Goal: Task Accomplishment & Management: Use online tool/utility

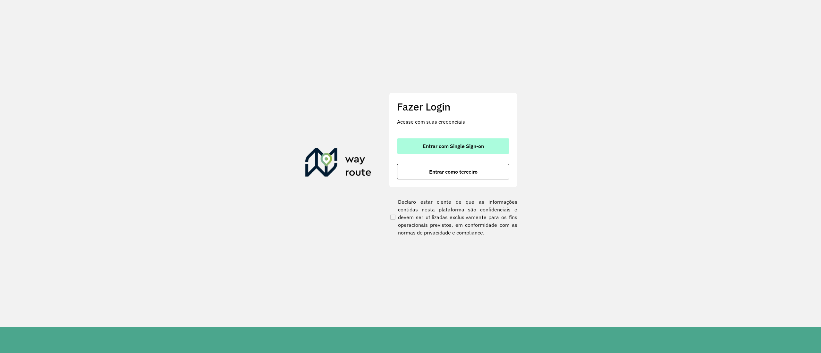
click at [478, 147] on span "Entrar com Single Sign-on" at bounding box center [453, 146] width 61 height 5
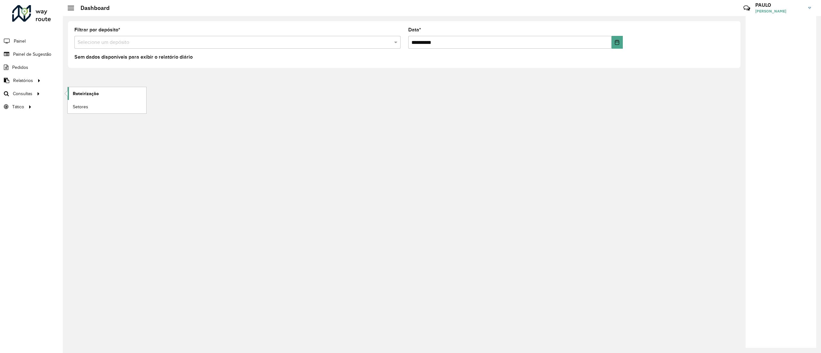
click at [77, 94] on span "Roteirização" at bounding box center [86, 93] width 26 height 7
click at [92, 108] on link "Setores" at bounding box center [107, 106] width 79 height 13
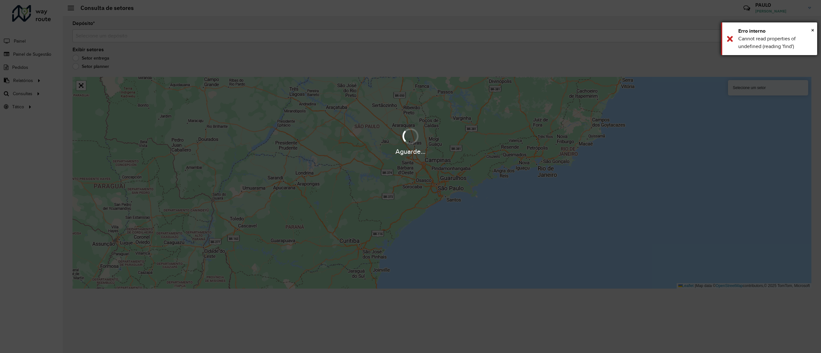
click at [809, 29] on div "Erro interno" at bounding box center [775, 31] width 74 height 8
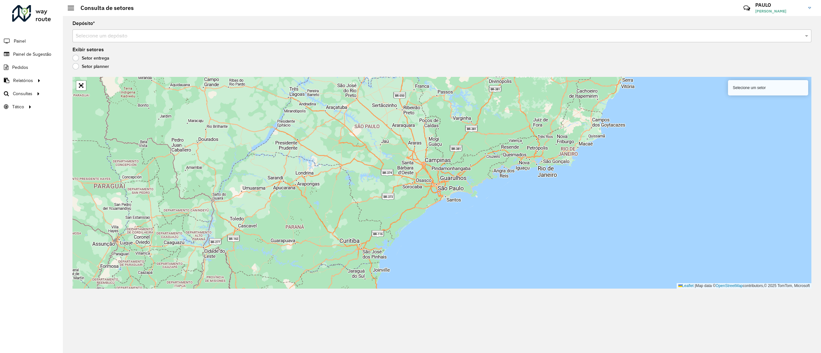
click at [561, 43] on div "Depósito * Selecione um depósito Exibir setores Setor entrega Setor planner Sel…" at bounding box center [442, 184] width 758 height 337
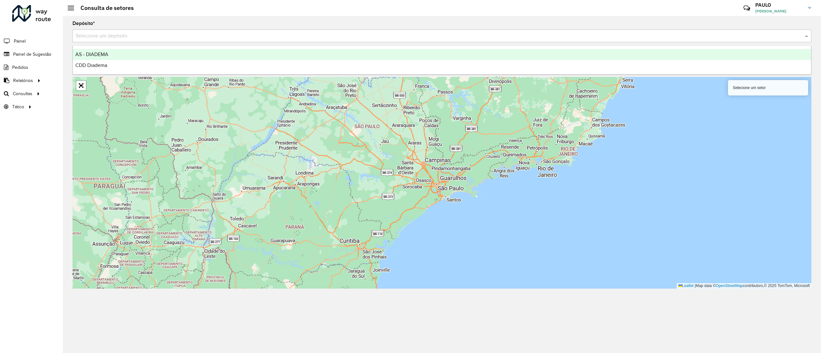
click at [543, 38] on input "text" at bounding box center [435, 36] width 719 height 8
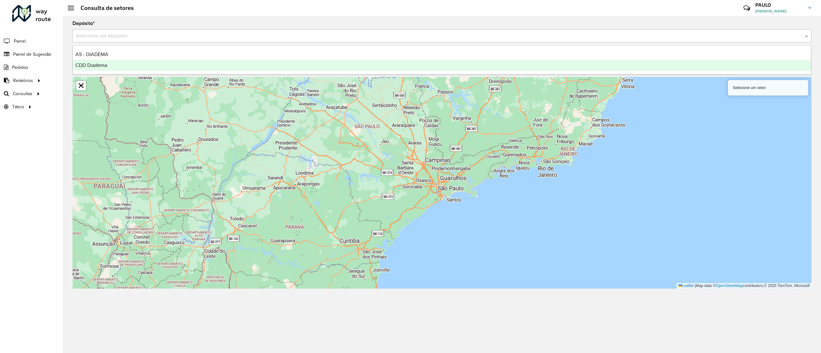
click at [121, 63] on div "CDD Diadema" at bounding box center [442, 65] width 738 height 11
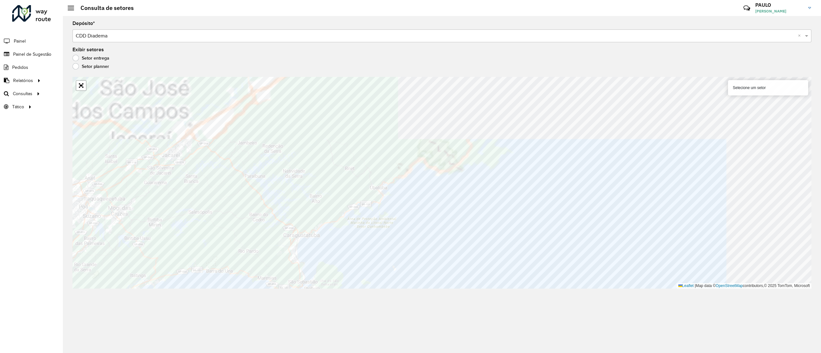
click at [747, 93] on div "Selecione um setor" at bounding box center [768, 87] width 80 height 15
click at [752, 86] on div "Selecione um setor" at bounding box center [768, 87] width 80 height 15
click at [764, 87] on div "Selecione um setor" at bounding box center [768, 87] width 80 height 15
click at [762, 89] on div "Selecione um setor" at bounding box center [768, 87] width 80 height 15
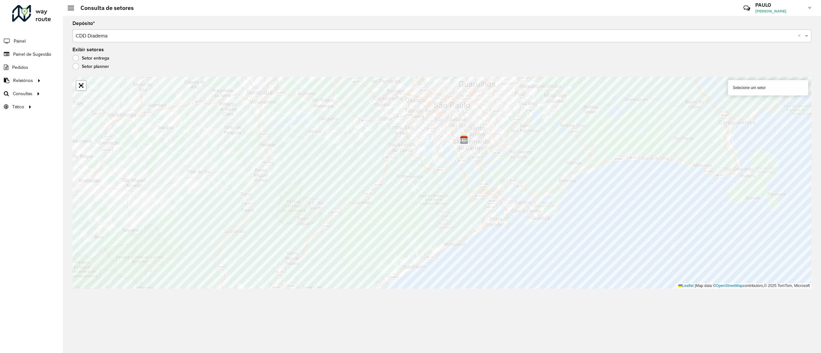
click at [743, 92] on div "Selecione um setor" at bounding box center [768, 87] width 80 height 15
click at [752, 87] on div "Selecione um setor" at bounding box center [768, 87] width 80 height 15
click at [786, 84] on div "Selecione um setor" at bounding box center [768, 87] width 80 height 15
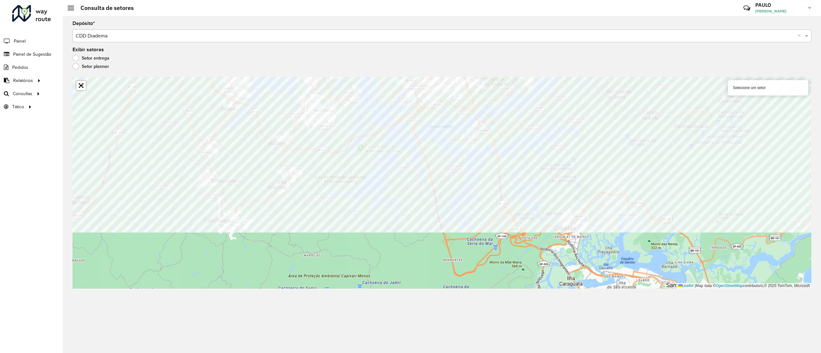
click at [250, 69] on formly-group "Depósito * Selecione um depósito × CDD Diadema × Exibir setores Setor entrega S…" at bounding box center [441, 155] width 739 height 268
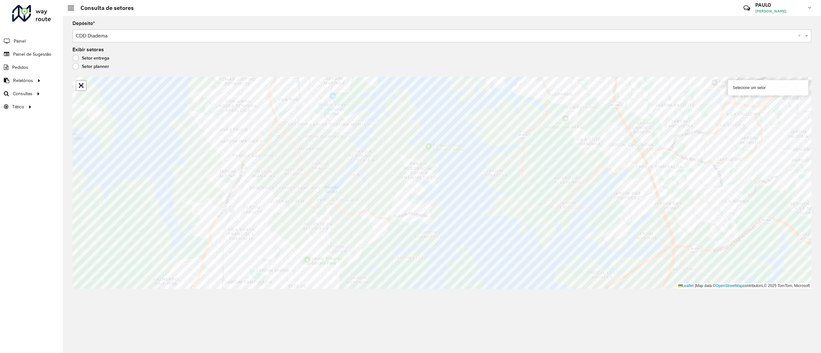
click at [752, 84] on div "Selecione um setor" at bounding box center [768, 87] width 80 height 15
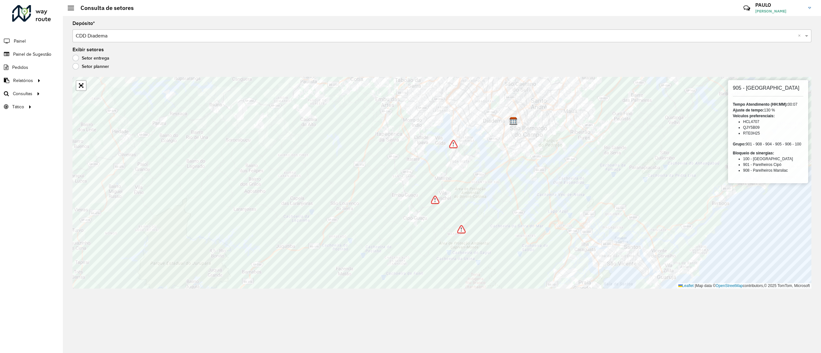
click at [454, 146] on img at bounding box center [453, 144] width 8 height 8
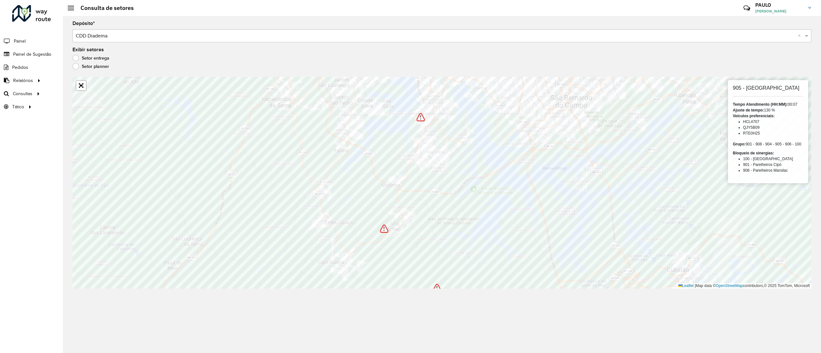
click at [422, 119] on img at bounding box center [420, 117] width 8 height 8
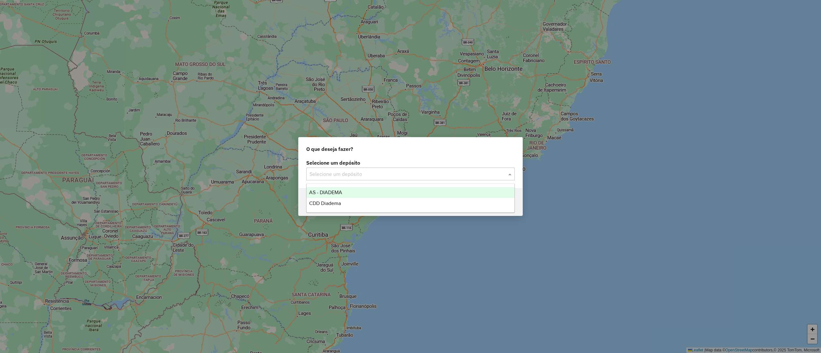
click at [362, 172] on input "text" at bounding box center [403, 175] width 189 height 8
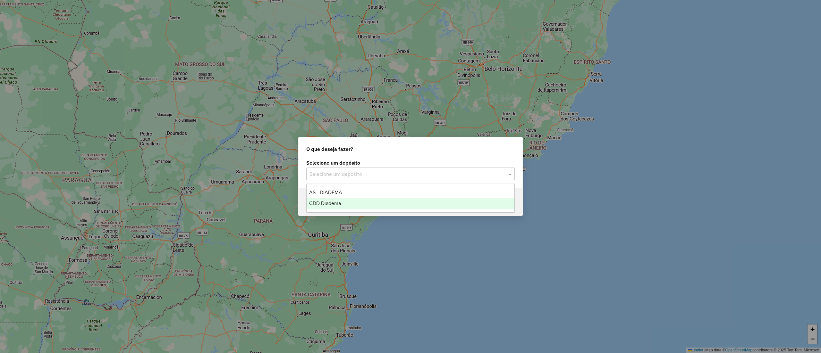
click at [337, 208] on div "CDD Diadema" at bounding box center [410, 203] width 207 height 11
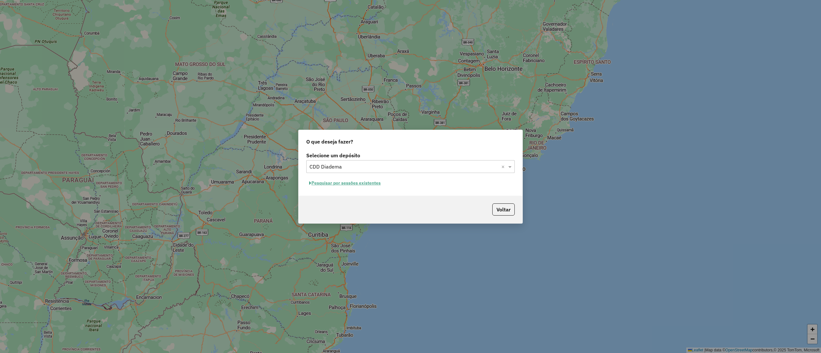
click at [355, 180] on button "Pesquisar por sessões existentes" at bounding box center [344, 183] width 77 height 10
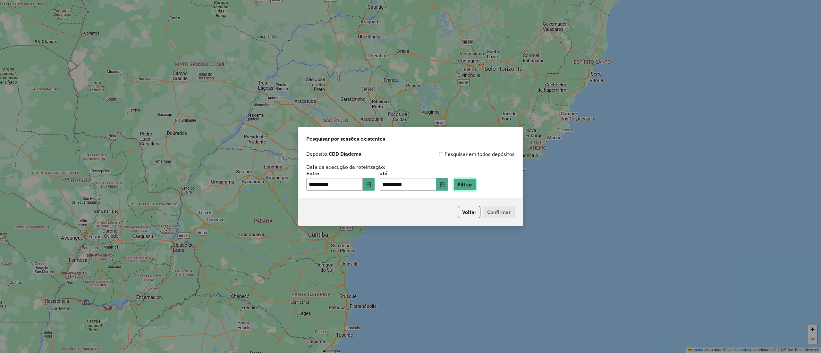
click at [476, 186] on button "Filtrar" at bounding box center [464, 185] width 23 height 12
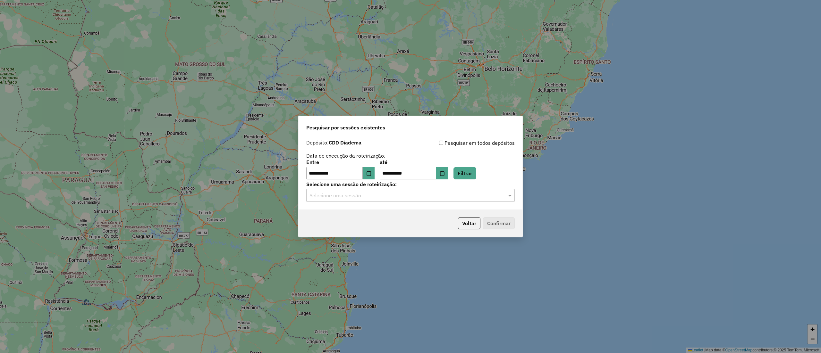
click at [385, 194] on input "text" at bounding box center [403, 196] width 189 height 8
click at [396, 223] on div "1281236 - [DATE] 22:32" at bounding box center [410, 225] width 207 height 11
click at [496, 225] on button "Confirmar" at bounding box center [499, 223] width 32 height 12
click at [388, 192] on input "text" at bounding box center [403, 196] width 189 height 8
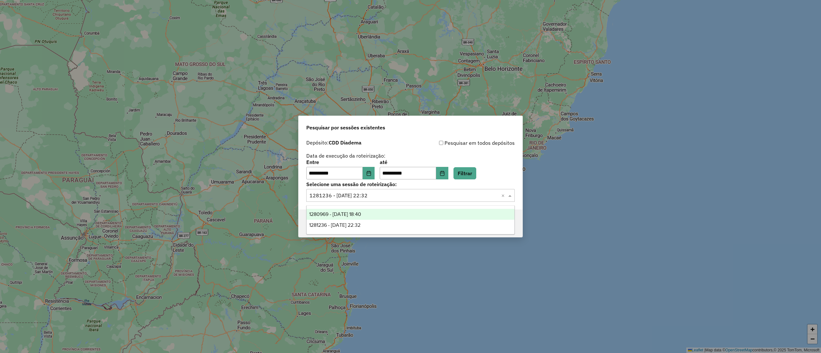
click at [357, 212] on span "1280969 - [DATE] 18:40" at bounding box center [335, 214] width 52 height 5
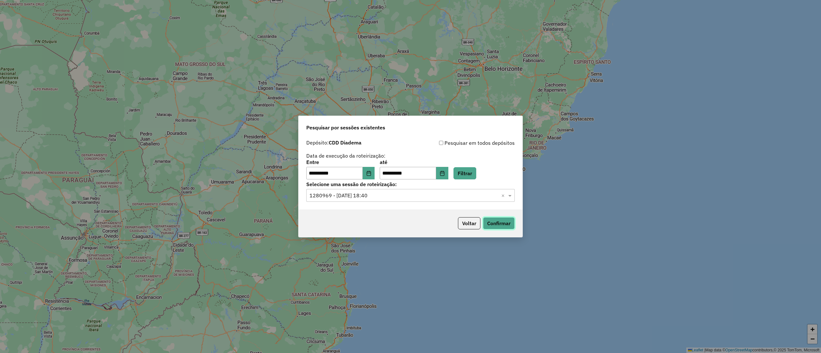
click at [495, 225] on button "Confirmar" at bounding box center [499, 223] width 32 height 12
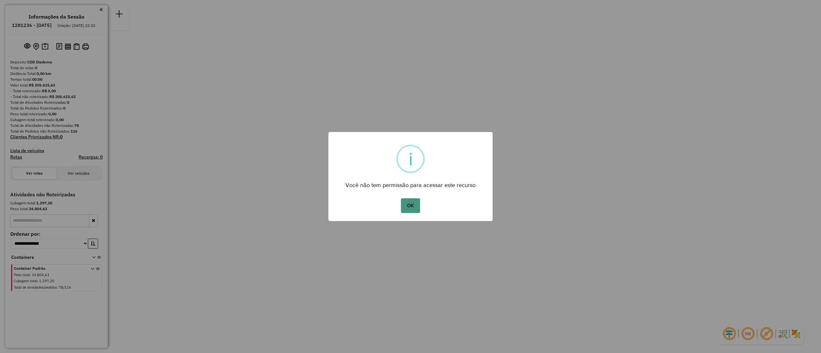
click at [406, 205] on button "OK" at bounding box center [410, 205] width 19 height 15
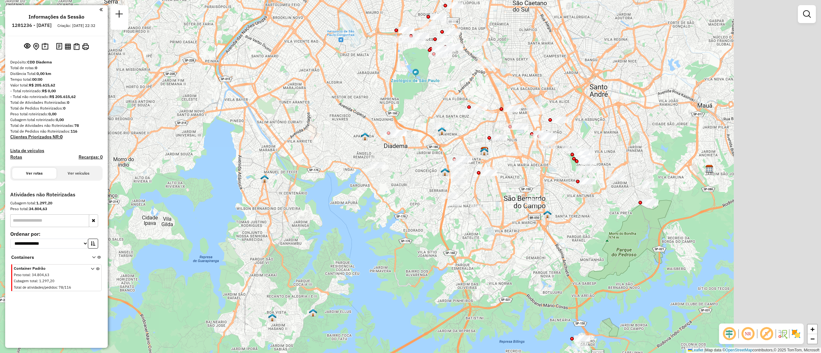
drag, startPoint x: 594, startPoint y: 255, endPoint x: 492, endPoint y: 261, distance: 103.1
click at [492, 261] on div "Janela de atendimento Grade de atendimento Capacidade Transportadoras Veículos …" at bounding box center [410, 176] width 821 height 353
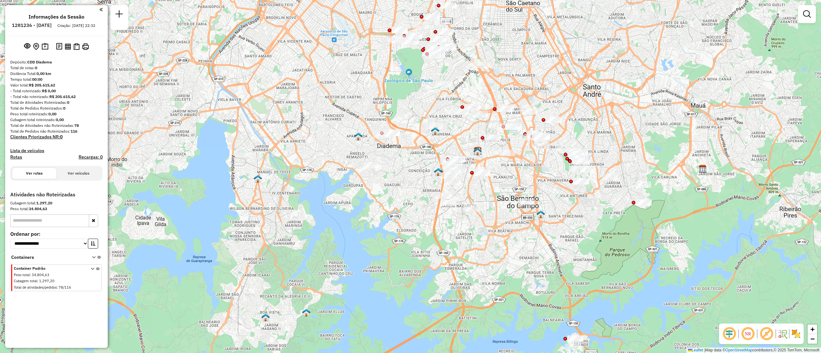
click at [48, 225] on input "text" at bounding box center [49, 221] width 79 height 13
paste input "*****"
type input "*****"
click at [92, 262] on icon at bounding box center [94, 259] width 4 height 6
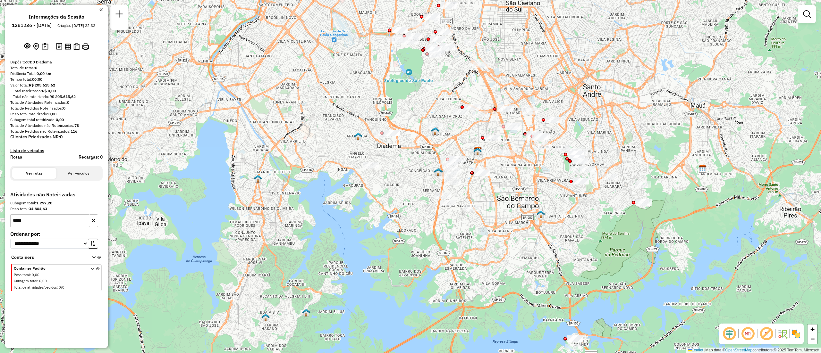
click at [91, 273] on icon at bounding box center [93, 279] width 4 height 24
click at [46, 223] on input "*****" at bounding box center [49, 221] width 79 height 13
click at [78, 249] on select "**********" at bounding box center [49, 244] width 78 height 10
click at [51, 225] on input "*****" at bounding box center [49, 221] width 79 height 13
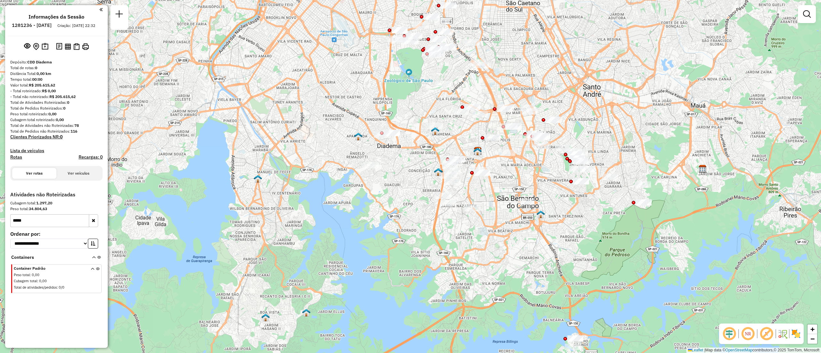
click at [40, 174] on button "Ver rotas" at bounding box center [34, 173] width 44 height 11
click at [65, 225] on input "*****" at bounding box center [49, 221] width 79 height 13
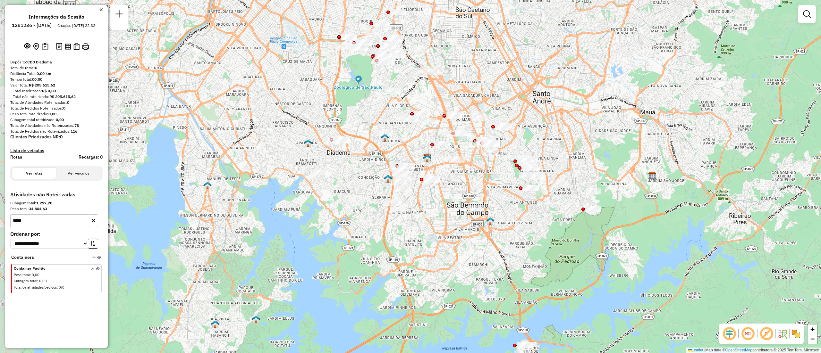
drag, startPoint x: 406, startPoint y: 186, endPoint x: 454, endPoint y: 202, distance: 51.4
click at [454, 202] on div "Janela de atendimento Grade de atendimento Capacidade Transportadoras Veículos …" at bounding box center [410, 176] width 821 height 353
click at [57, 278] on div "Peso total : 0,00" at bounding box center [48, 275] width 69 height 5
click at [89, 227] on button "button" at bounding box center [93, 221] width 9 height 13
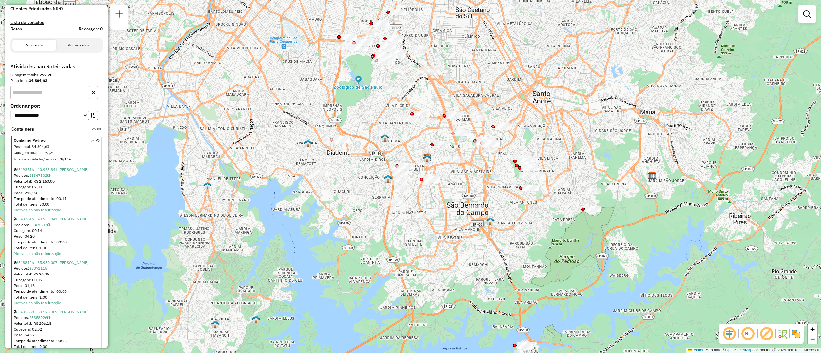
scroll to position [192, 0]
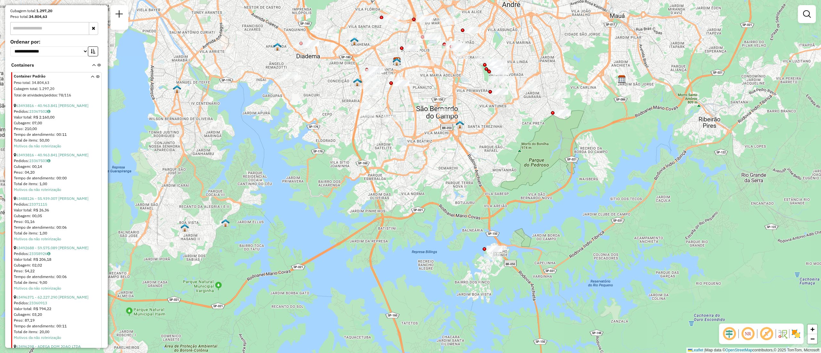
drag, startPoint x: 555, startPoint y: 242, endPoint x: 525, endPoint y: 146, distance: 101.2
click at [525, 146] on div "Janela de atendimento Grade de atendimento Capacidade Transportadoras Veículos …" at bounding box center [410, 176] width 821 height 353
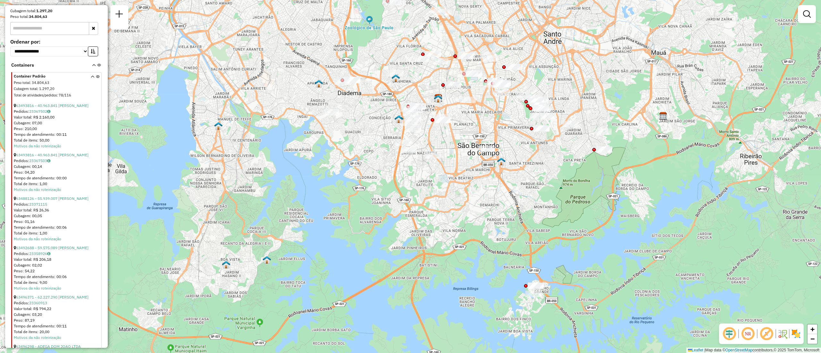
drag, startPoint x: 526, startPoint y: 149, endPoint x: 567, endPoint y: 186, distance: 55.4
click at [567, 186] on div "Janela de atendimento Grade de atendimento Capacidade Transportadoras Veículos …" at bounding box center [410, 176] width 821 height 353
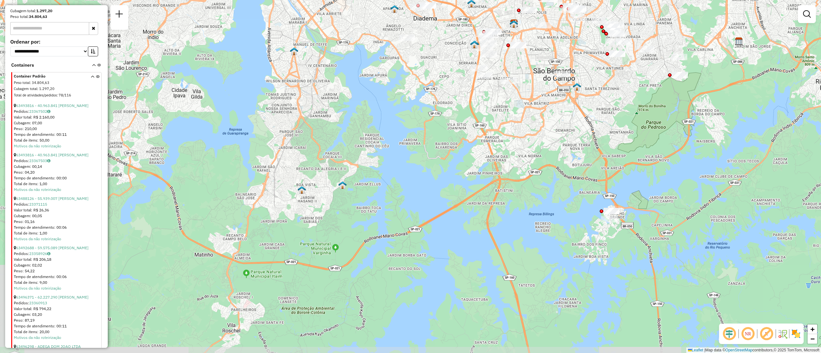
drag, startPoint x: 633, startPoint y: 192, endPoint x: 695, endPoint y: 148, distance: 76.4
click at [695, 148] on div "Janela de atendimento Grade de atendimento Capacidade Transportadoras Veículos …" at bounding box center [410, 176] width 821 height 353
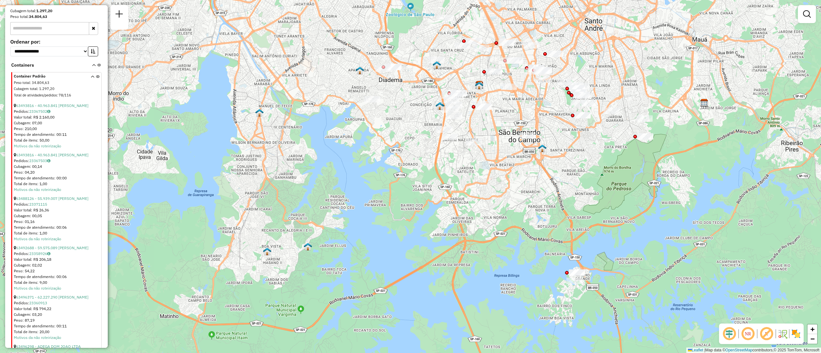
drag, startPoint x: 648, startPoint y: 122, endPoint x: 612, endPoint y: 178, distance: 66.6
click at [612, 178] on div "Janela de atendimento Grade de atendimento Capacidade Transportadoras Veículos …" at bounding box center [410, 176] width 821 height 353
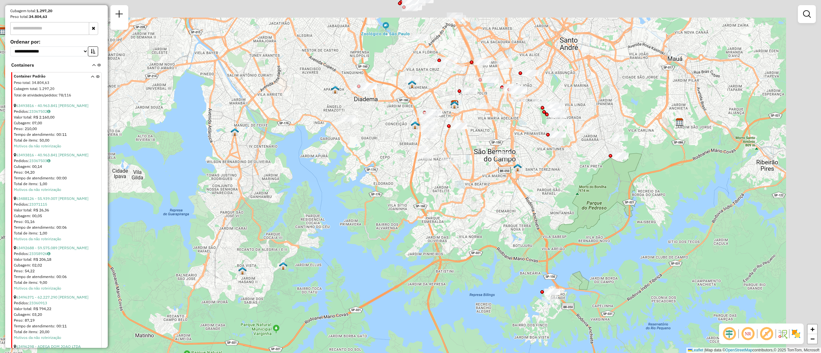
drag, startPoint x: 657, startPoint y: 166, endPoint x: 575, endPoint y: 209, distance: 92.4
click at [575, 209] on div "Janela de atendimento Grade de atendimento Capacidade Transportadoras Veículos …" at bounding box center [410, 176] width 821 height 353
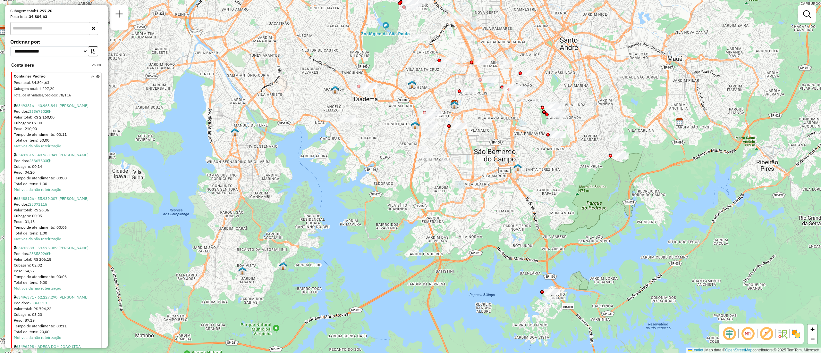
click at [806, 23] on div "Janela de atendimento Grade de atendimento Capacidade Transportadoras Veículos …" at bounding box center [807, 17] width 18 height 24
click at [806, 16] on em at bounding box center [807, 14] width 8 height 8
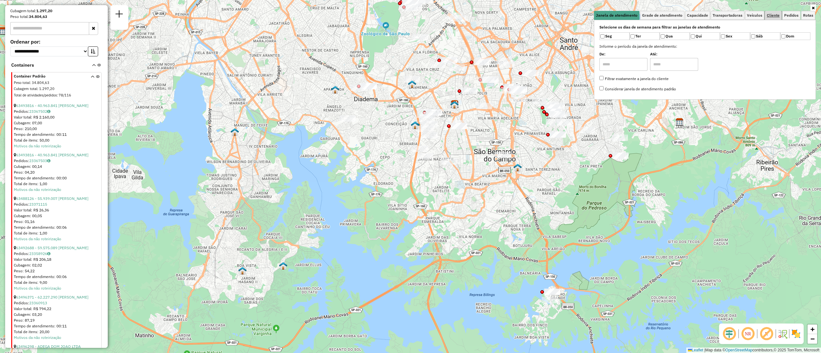
click at [774, 19] on link "Cliente" at bounding box center [773, 15] width 17 height 9
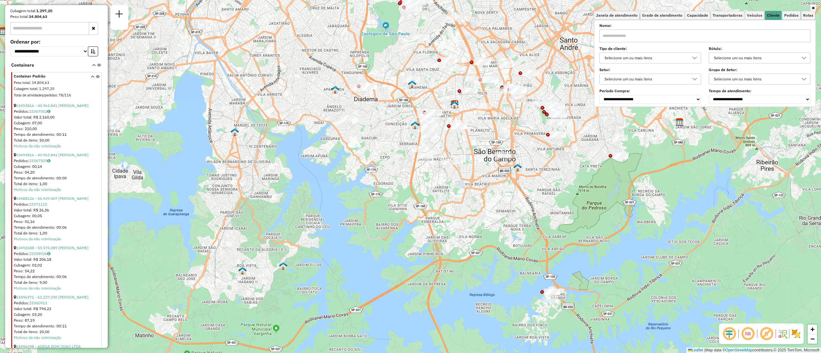
click at [627, 33] on input "text" at bounding box center [704, 35] width 211 height 13
paste input "*****"
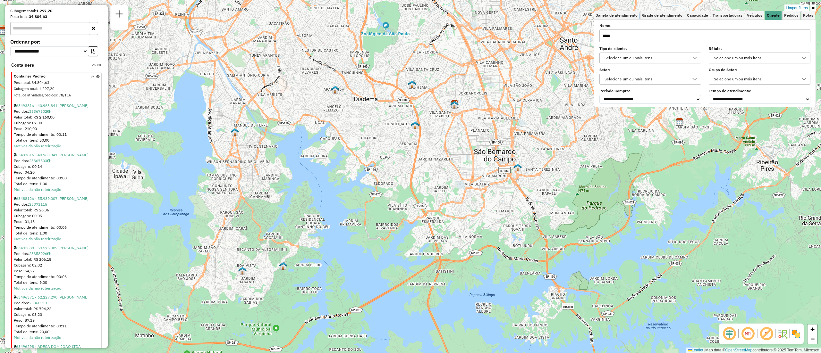
type input "*****"
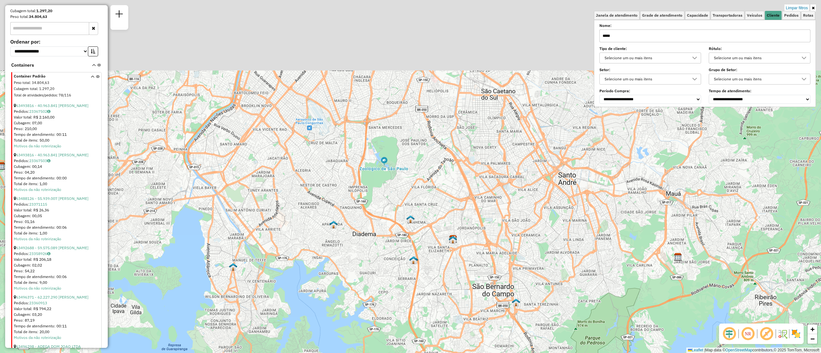
drag, startPoint x: 566, startPoint y: 116, endPoint x: 566, endPoint y: 254, distance: 137.2
click at [566, 254] on div "Limpar filtros Janela de atendimento Grade de atendimento Capacidade Transporta…" at bounding box center [410, 176] width 821 height 353
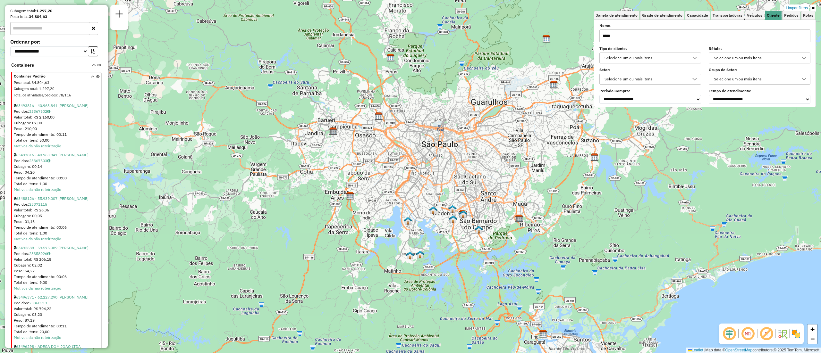
drag, startPoint x: 558, startPoint y: 209, endPoint x: 482, endPoint y: 183, distance: 80.7
click at [482, 183] on div "Limpar filtros Janela de atendimento Grade de atendimento Capacidade Transporta…" at bounding box center [410, 176] width 821 height 353
click at [667, 35] on input "*****" at bounding box center [704, 35] width 211 height 13
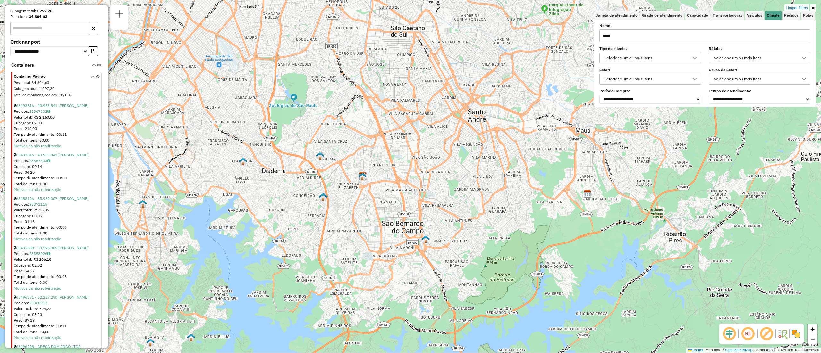
drag, startPoint x: 628, startPoint y: 39, endPoint x: 598, endPoint y: 39, distance: 30.5
click at [598, 39] on div "Selecione os dias de semana para filtrar as janelas de atendimento Seg Ter Qua …" at bounding box center [705, 63] width 222 height 87
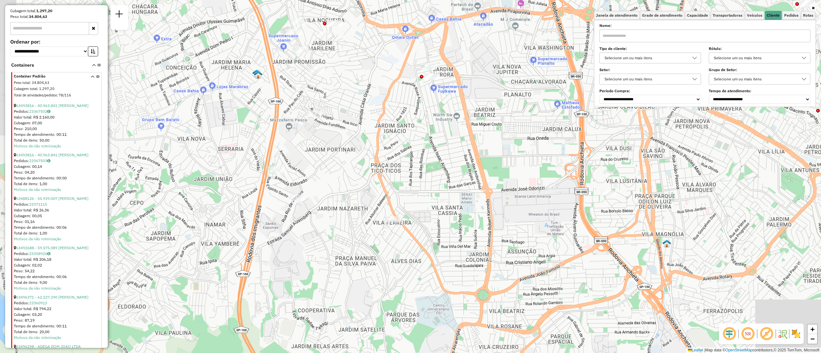
drag, startPoint x: 393, startPoint y: 213, endPoint x: 322, endPoint y: 156, distance: 90.5
click at [321, 157] on div "Janela de atendimento Grade de atendimento Capacidade Transportadoras Veículos …" at bounding box center [410, 176] width 821 height 353
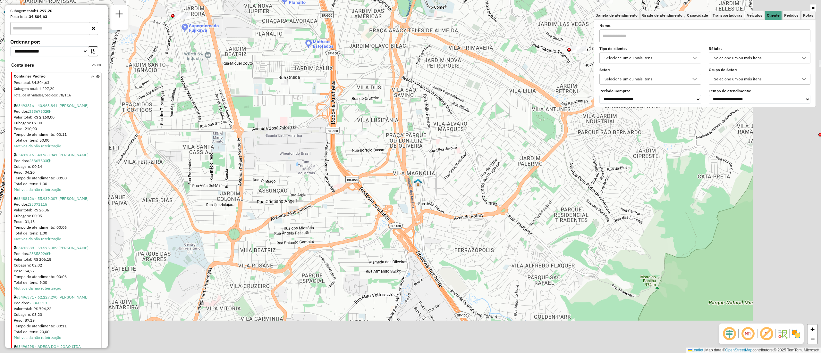
drag, startPoint x: 500, startPoint y: 175, endPoint x: 367, endPoint y: 91, distance: 157.4
click at [325, 76] on div "Janela de atendimento Grade de atendimento Capacidade Transportadoras Veículos …" at bounding box center [410, 176] width 821 height 353
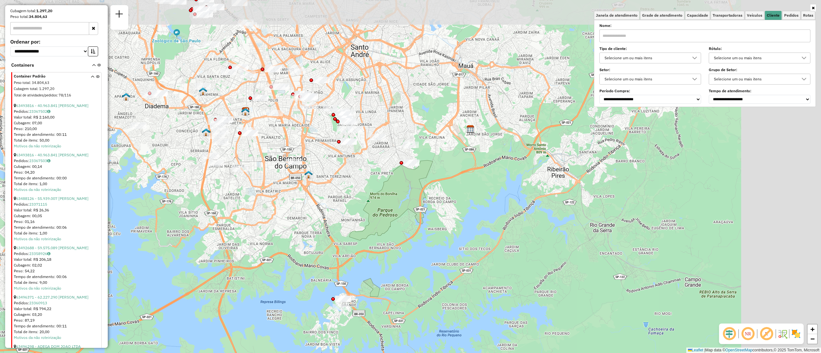
drag, startPoint x: 574, startPoint y: 175, endPoint x: 466, endPoint y: 212, distance: 114.4
click at [466, 212] on div "Janela de atendimento Grade de atendimento Capacidade Transportadoras Veículos …" at bounding box center [410, 176] width 821 height 353
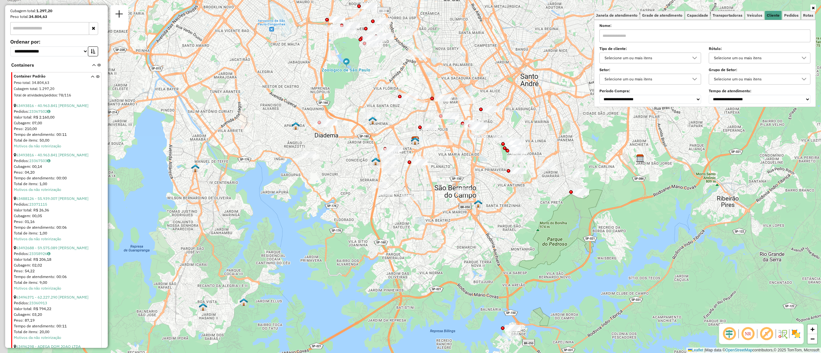
drag, startPoint x: 427, startPoint y: 205, endPoint x: 496, endPoint y: 219, distance: 69.7
click at [496, 219] on div "Janela de atendimento Grade de atendimento Capacidade Transportadoras Veículos …" at bounding box center [410, 176] width 821 height 353
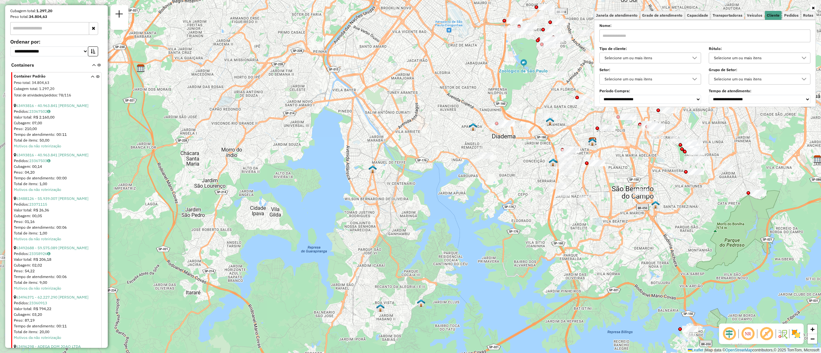
drag, startPoint x: 303, startPoint y: 224, endPoint x: 460, endPoint y: 217, distance: 157.6
click at [460, 217] on div "Janela de atendimento Grade de atendimento Capacidade Transportadoras Veículos …" at bounding box center [410, 176] width 821 height 353
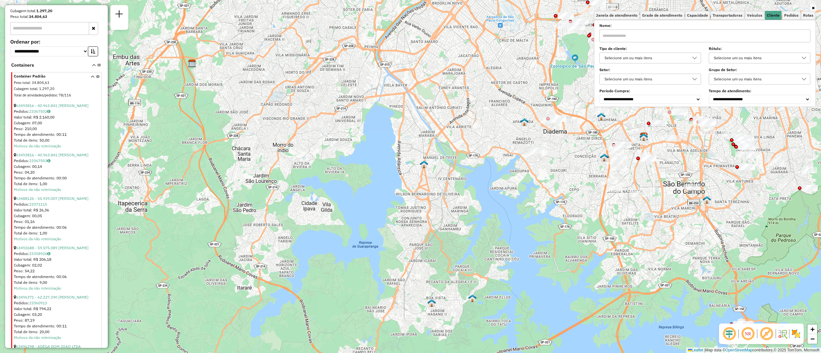
drag, startPoint x: 385, startPoint y: 214, endPoint x: 401, endPoint y: 213, distance: 16.1
click at [401, 213] on div "Janela de atendimento Grade de atendimento Capacidade Transportadoras Veículos …" at bounding box center [410, 176] width 821 height 353
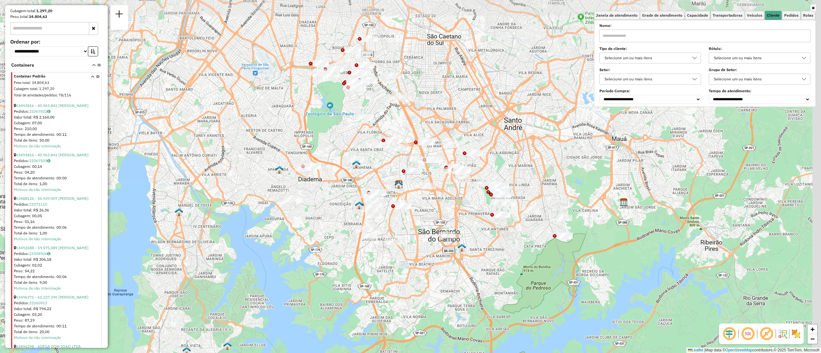
drag, startPoint x: 634, startPoint y: 177, endPoint x: 389, endPoint y: 224, distance: 249.6
click at [389, 224] on div "Janela de atendimento Grade de atendimento Capacidade Transportadoras Veículos …" at bounding box center [410, 176] width 821 height 353
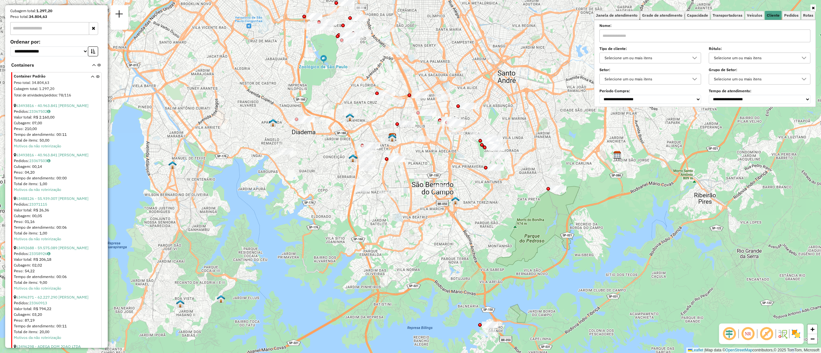
drag, startPoint x: 394, startPoint y: 217, endPoint x: 458, endPoint y: 136, distance: 103.2
click at [458, 135] on div at bounding box center [456, 132] width 16 height 6
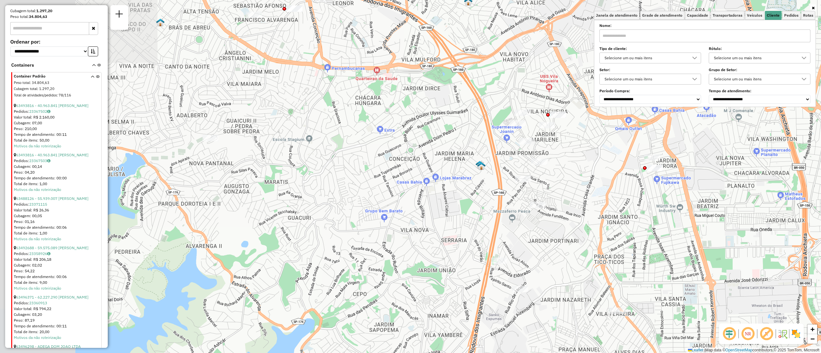
drag, startPoint x: 330, startPoint y: 152, endPoint x: 548, endPoint y: 143, distance: 218.2
click at [548, 143] on div "Janela de atendimento Grade de atendimento Capacidade Transportadoras Veículos …" at bounding box center [410, 176] width 821 height 353
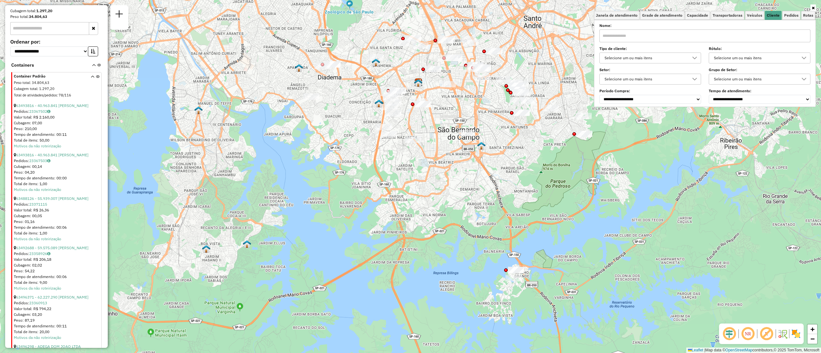
drag, startPoint x: 515, startPoint y: 150, endPoint x: 472, endPoint y: 21, distance: 135.8
click at [472, 21] on div "Janela de atendimento Grade de atendimento Capacidade Transportadoras Veículos …" at bounding box center [410, 176] width 821 height 353
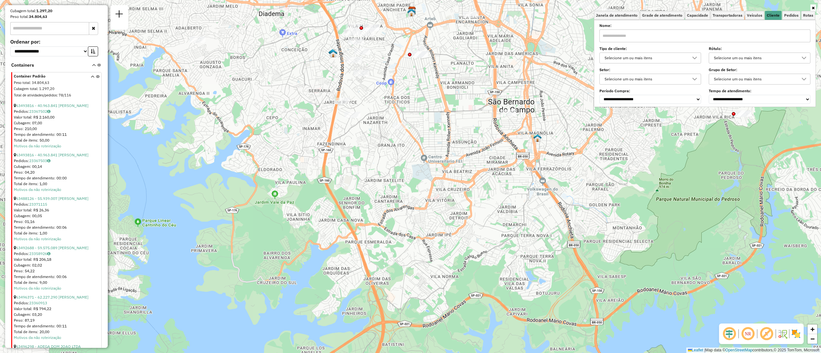
drag, startPoint x: 419, startPoint y: 161, endPoint x: 363, endPoint y: 185, distance: 60.8
click at [363, 185] on div "Janela de atendimento Grade de atendimento Capacidade Transportadoras Veículos …" at bounding box center [410, 176] width 821 height 353
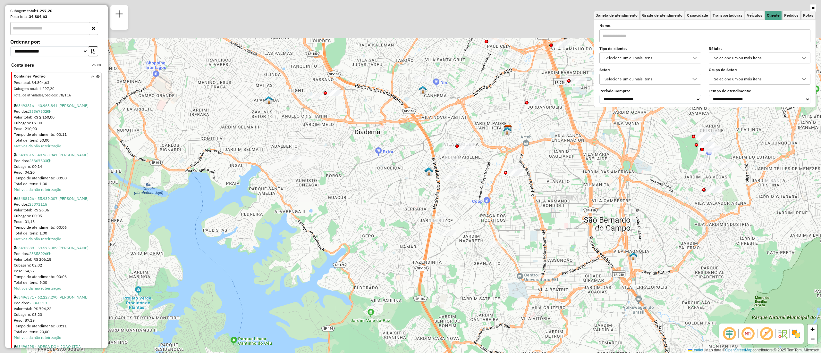
drag, startPoint x: 378, startPoint y: 181, endPoint x: 461, endPoint y: 283, distance: 131.7
click at [461, 283] on div "Janela de atendimento Grade de atendimento Capacidade Transportadoras Veículos …" at bounding box center [410, 176] width 821 height 353
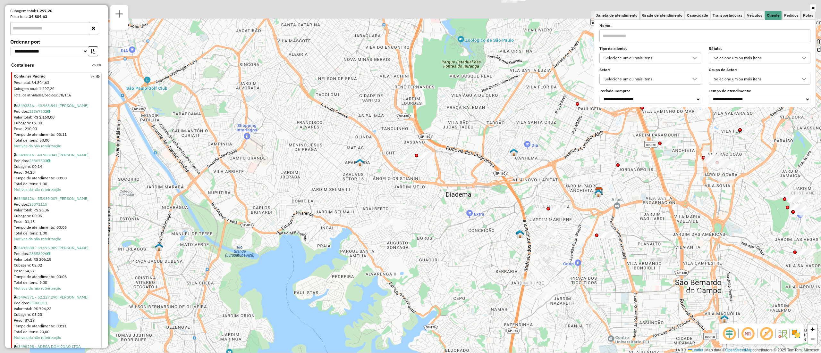
drag, startPoint x: 441, startPoint y: 247, endPoint x: 444, endPoint y: 251, distance: 4.6
click at [446, 250] on div "Janela de atendimento Grade de atendimento Capacidade Transportadoras Veículos …" at bounding box center [410, 176] width 821 height 353
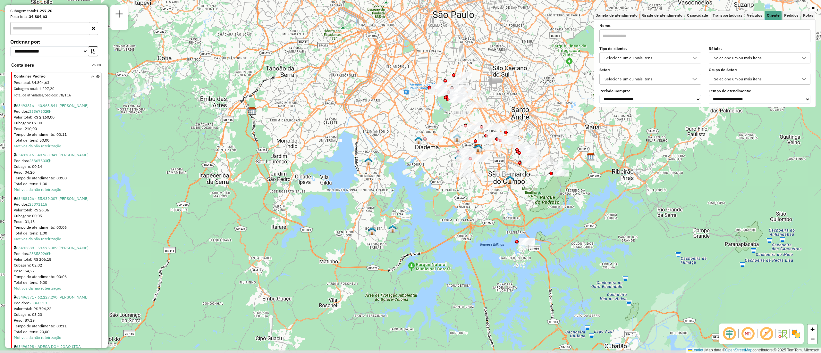
drag, startPoint x: 324, startPoint y: 214, endPoint x: 421, endPoint y: 139, distance: 122.6
click at [421, 139] on img at bounding box center [418, 140] width 8 height 8
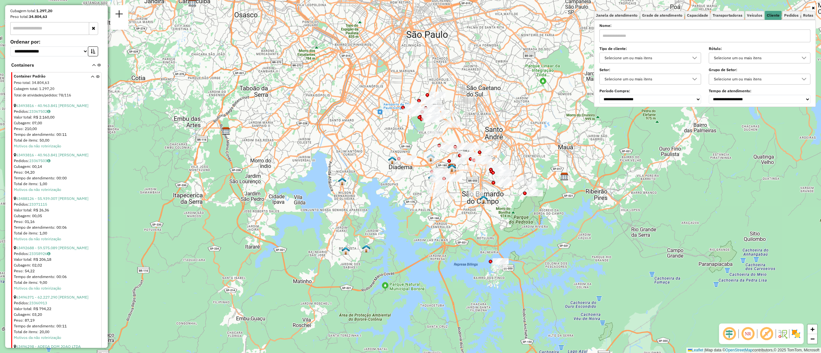
drag, startPoint x: 386, startPoint y: 143, endPoint x: 357, endPoint y: 181, distance: 47.5
click at [357, 181] on div "Janela de atendimento Grade de atendimento Capacidade Transportadoras Veículos …" at bounding box center [410, 176] width 821 height 353
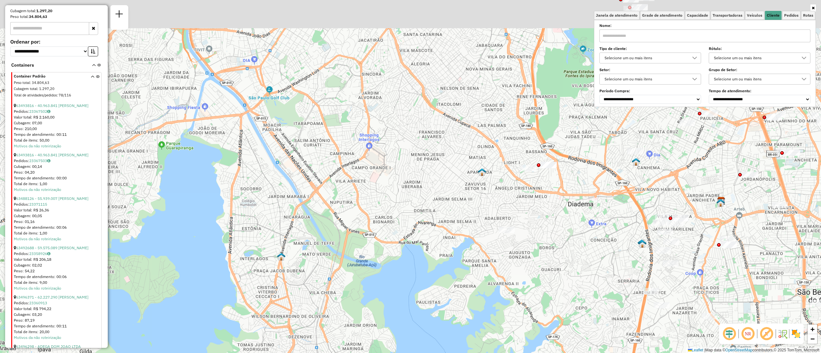
drag, startPoint x: 354, startPoint y: 180, endPoint x: 446, endPoint y: 284, distance: 138.6
click at [446, 284] on div "Janela de atendimento Grade de atendimento Capacidade Transportadoras Veículos …" at bounding box center [410, 176] width 821 height 353
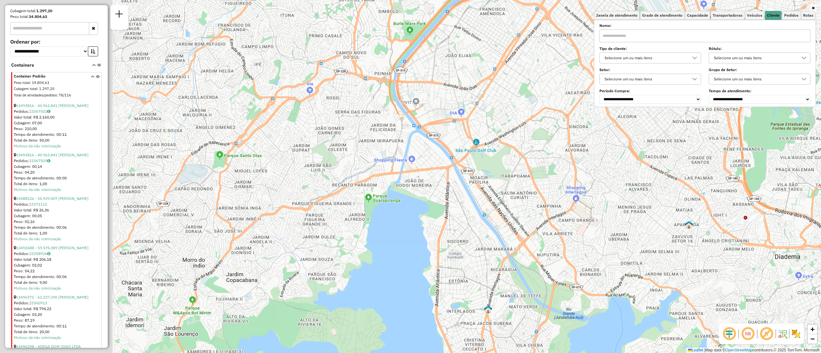
drag, startPoint x: 335, startPoint y: 203, endPoint x: 344, endPoint y: 191, distance: 15.2
click at [413, 189] on div "Janela de atendimento Grade de atendimento Capacidade Transportadoras Veículos …" at bounding box center [410, 176] width 821 height 353
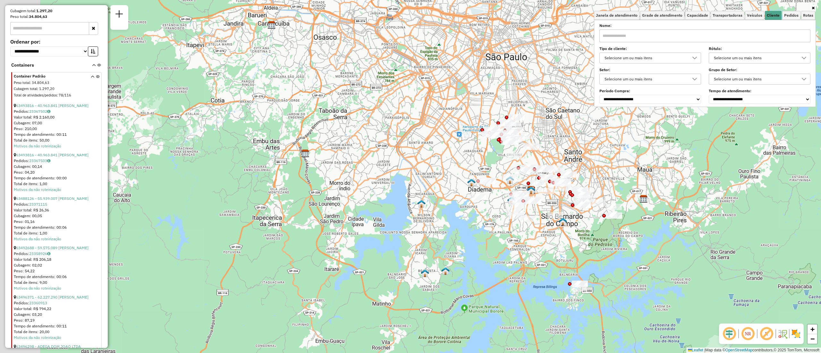
drag, startPoint x: 301, startPoint y: 196, endPoint x: 405, endPoint y: 172, distance: 106.0
click at [405, 172] on div "Janela de atendimento Grade de atendimento Capacidade Transportadoras Veículos …" at bounding box center [410, 176] width 821 height 353
